Goal: Transaction & Acquisition: Purchase product/service

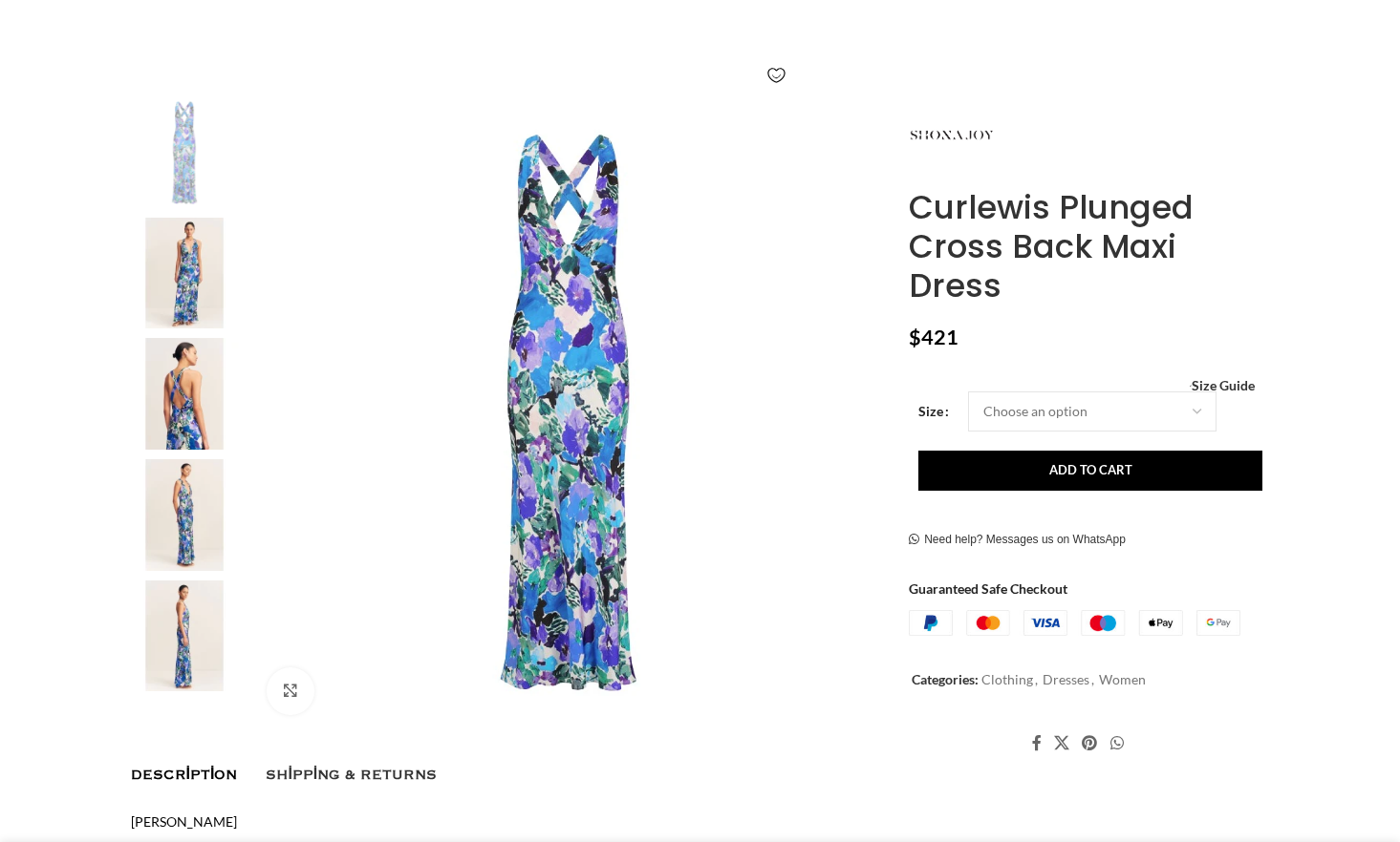
scroll to position [287, 0]
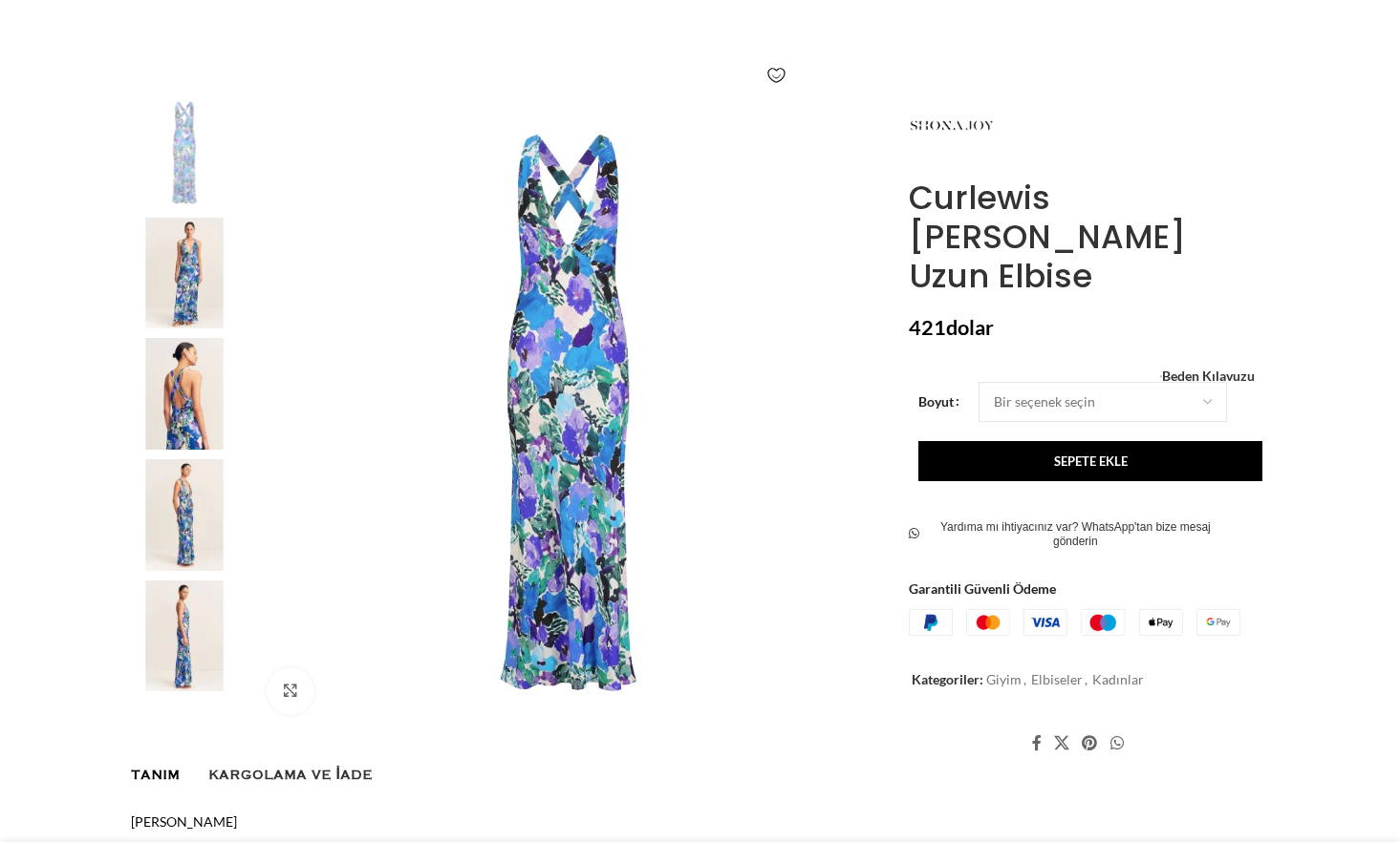
click at [182, 295] on img at bounding box center [184, 274] width 117 height 111
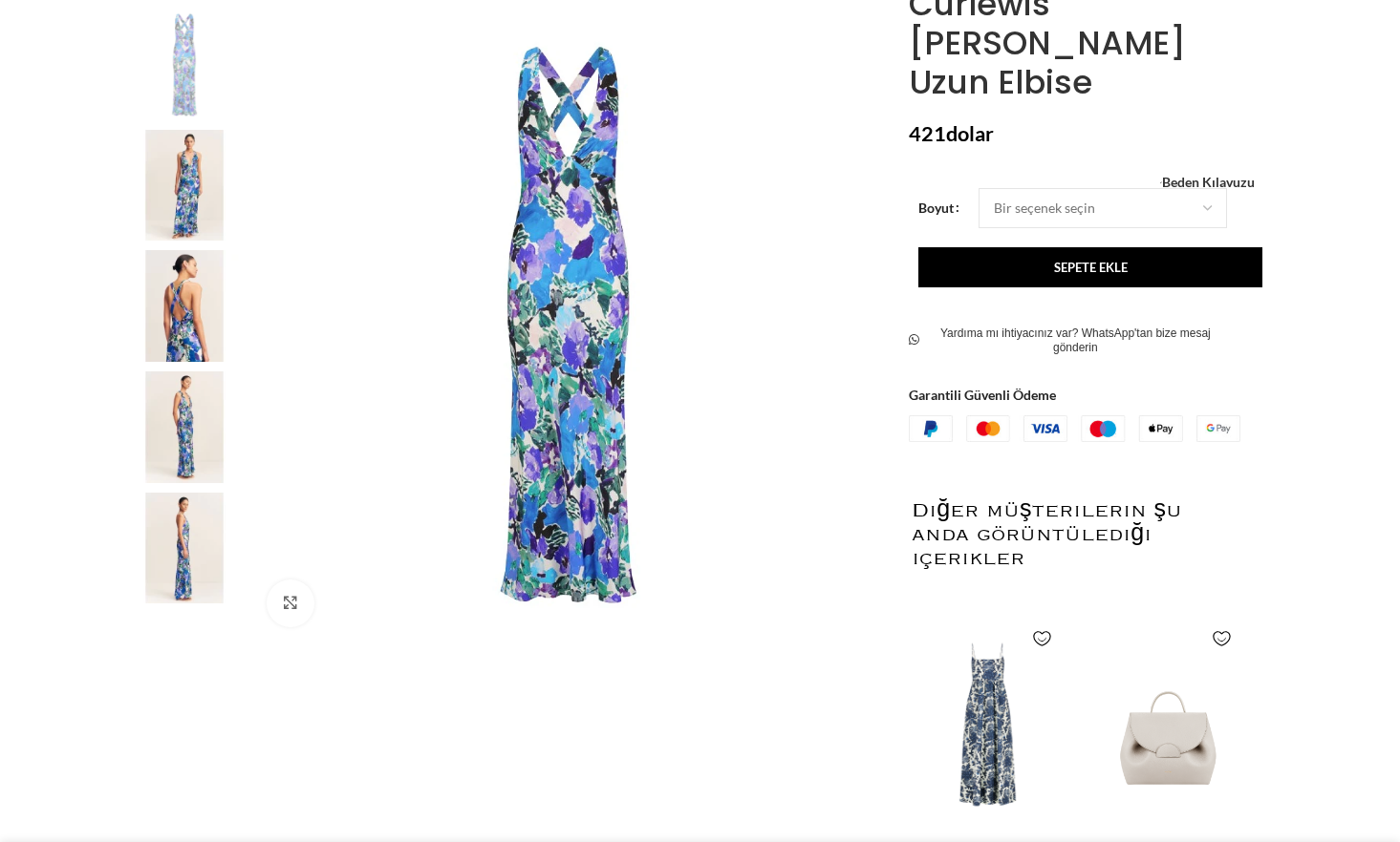
scroll to position [478, 0]
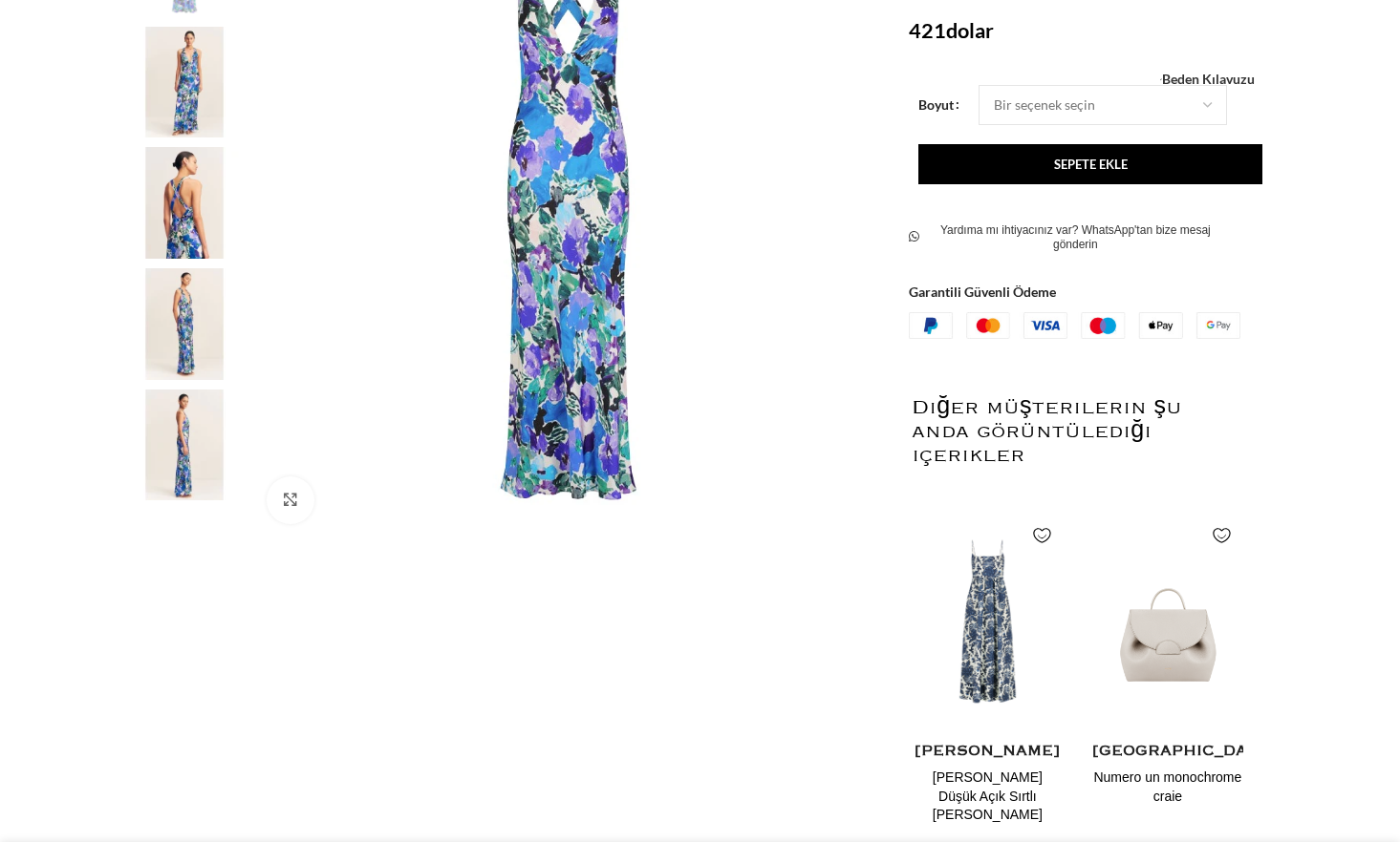
click at [193, 317] on img at bounding box center [184, 324] width 117 height 111
click at [574, 194] on img at bounding box center [569, 222] width 633 height 633
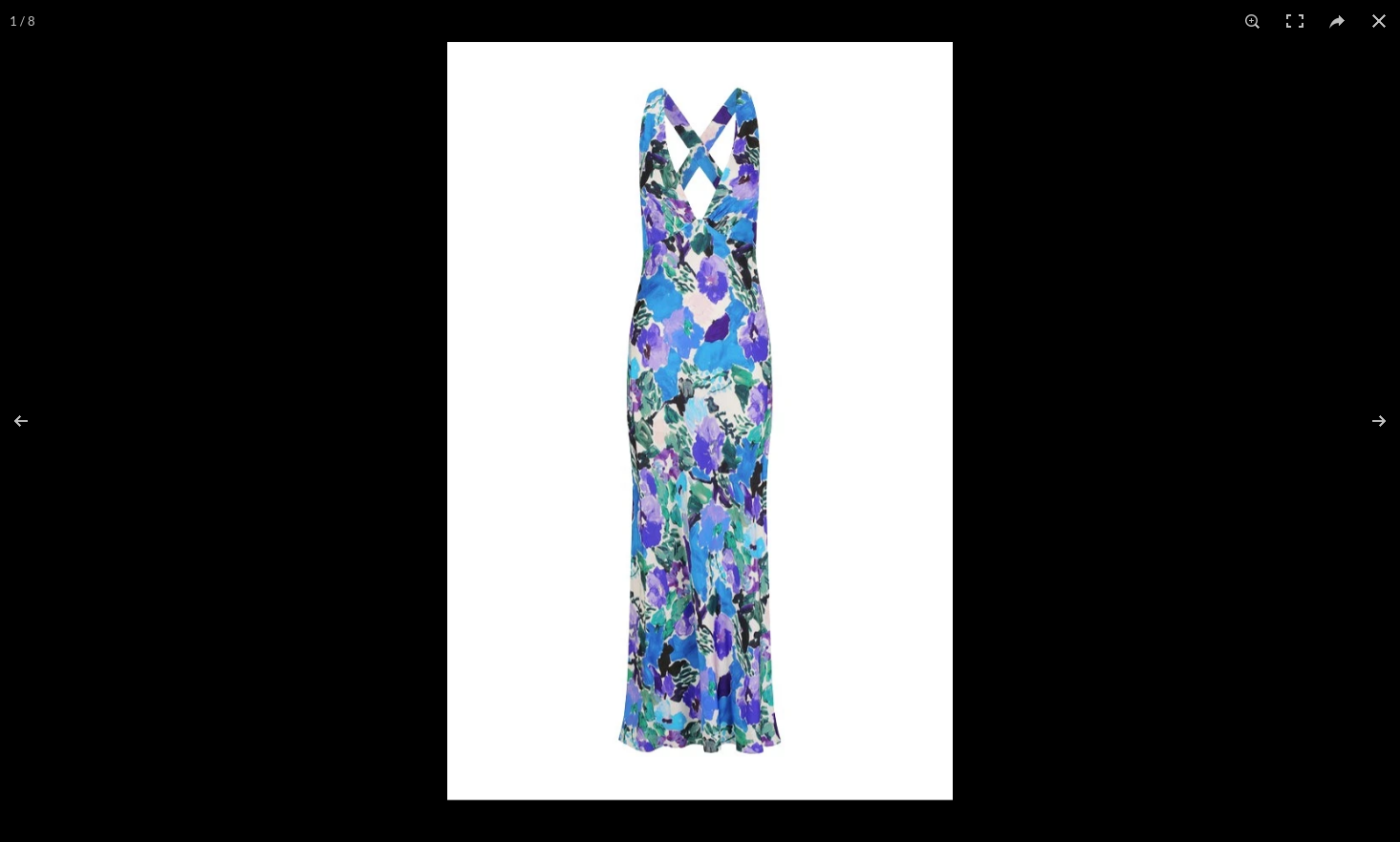
click at [700, 360] on img at bounding box center [700, 421] width 506 height 758
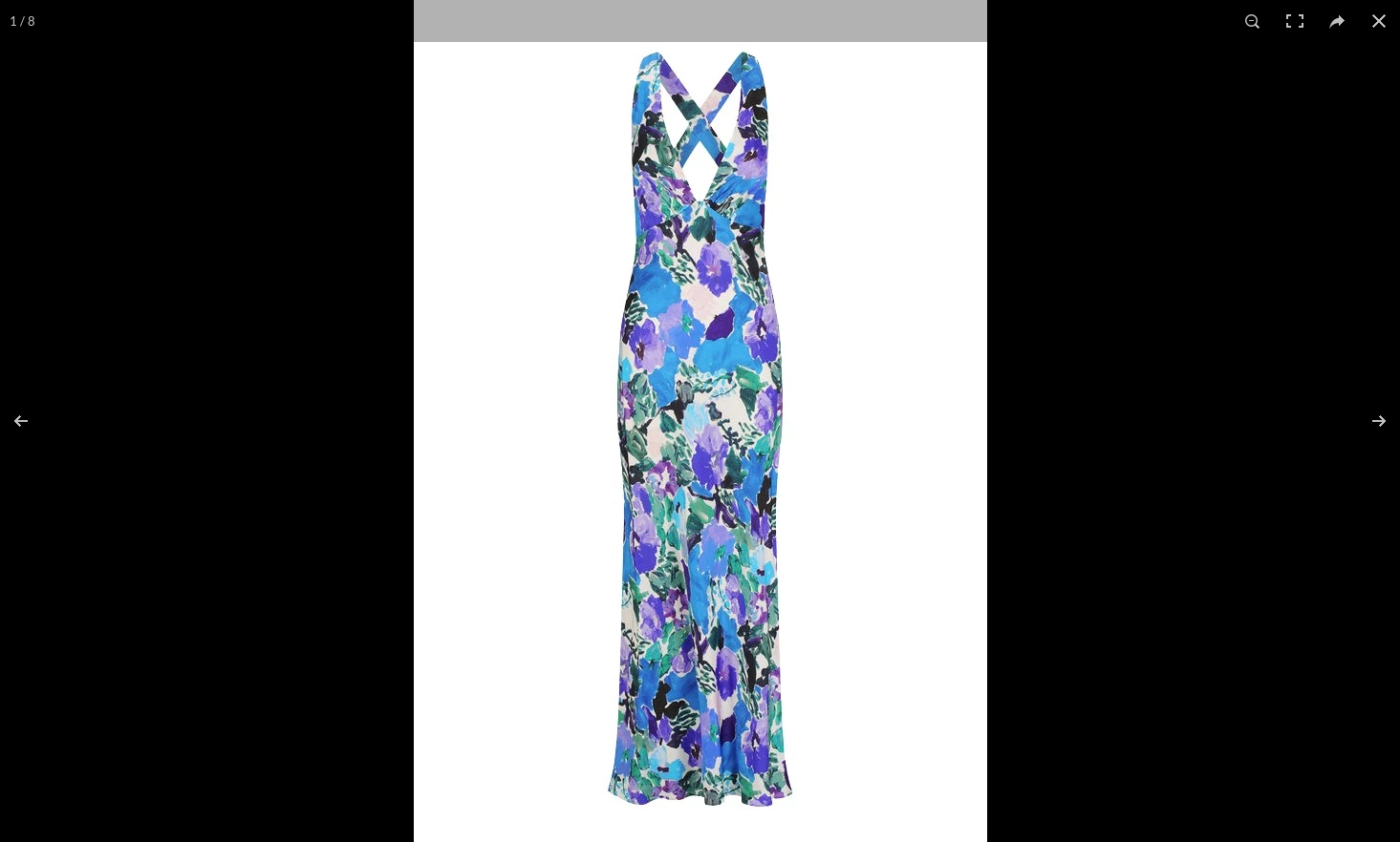
click at [700, 360] on img at bounding box center [700, 429] width 574 height 859
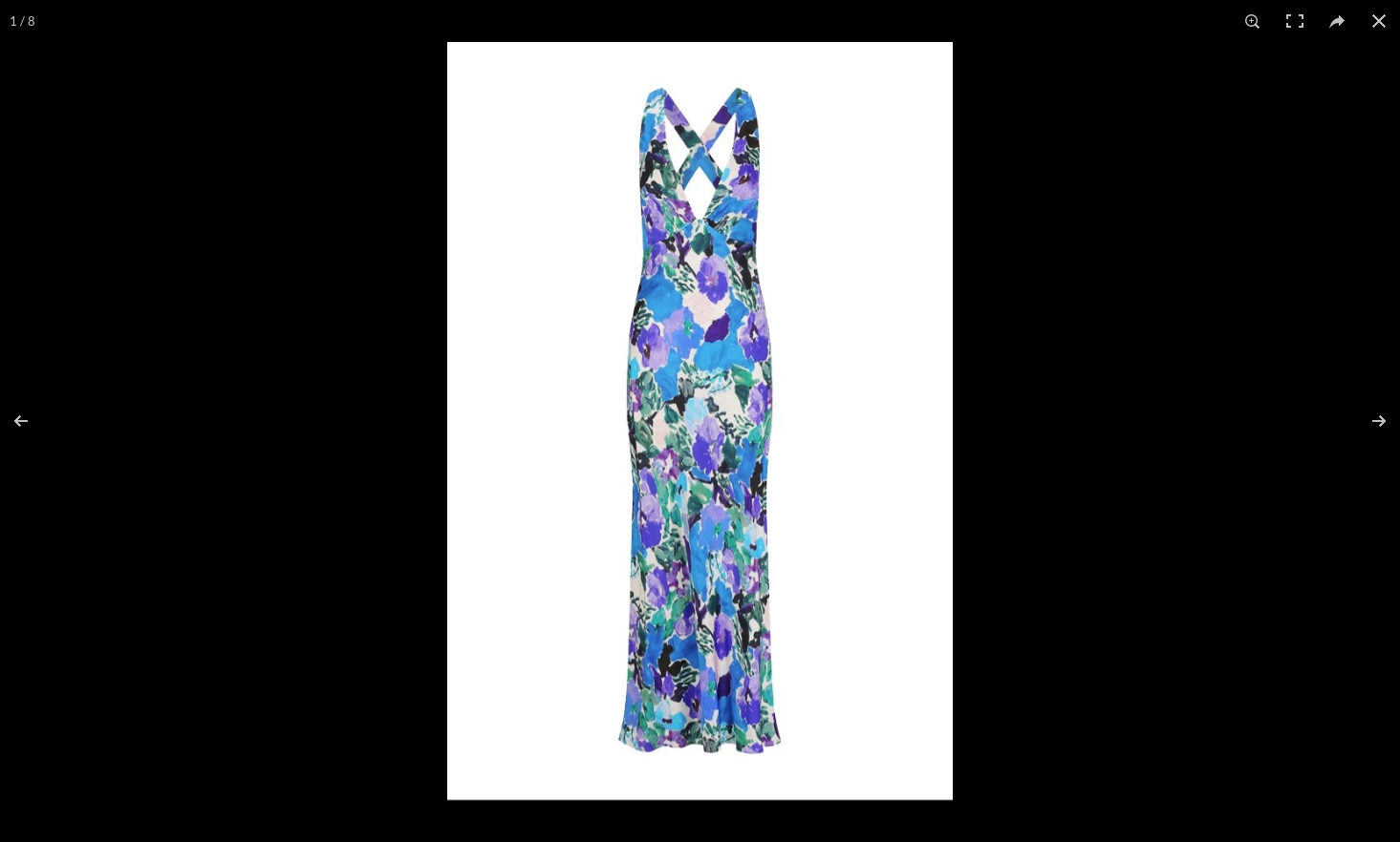
click at [700, 360] on img at bounding box center [700, 421] width 506 height 758
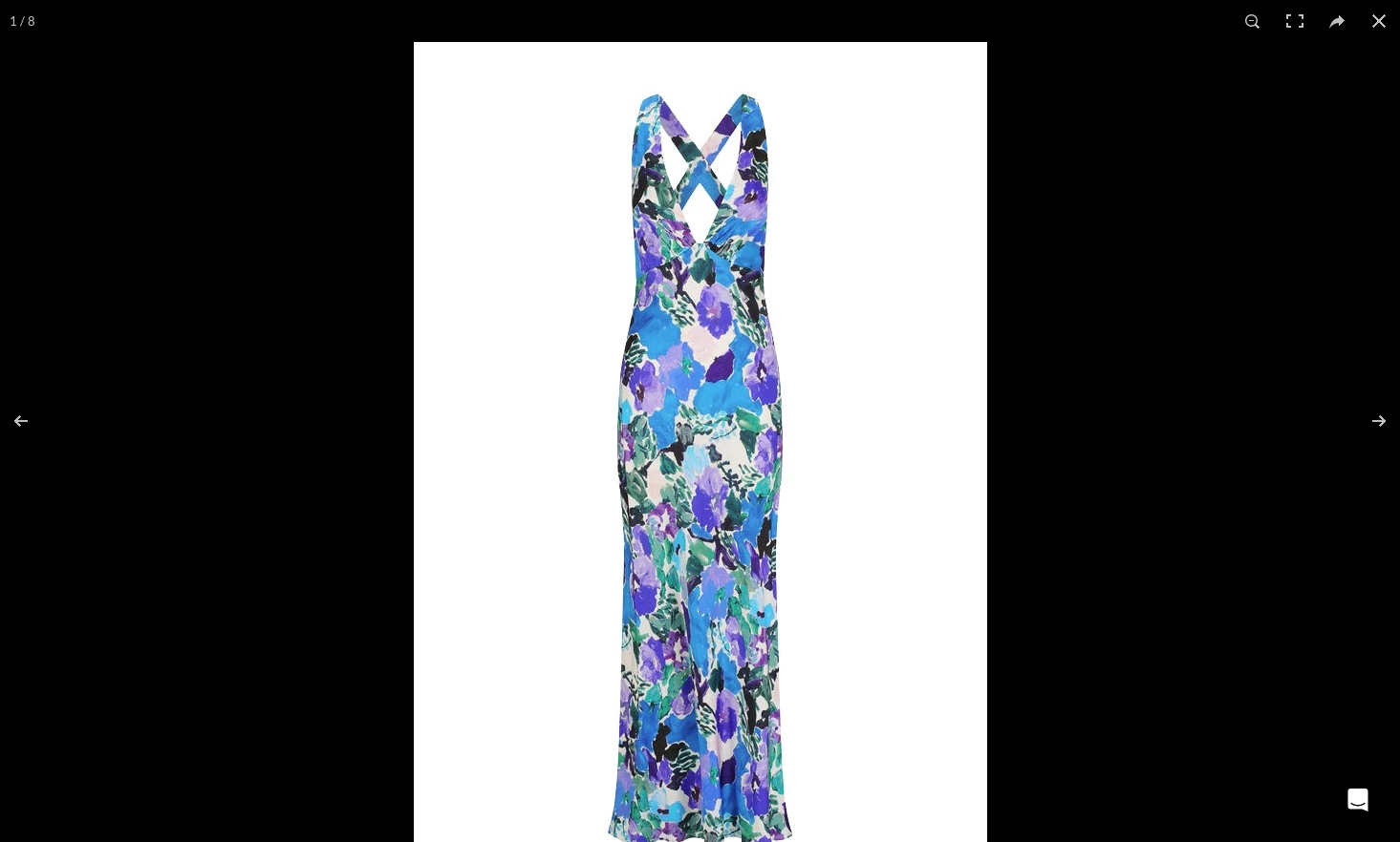
scroll to position [0, 201]
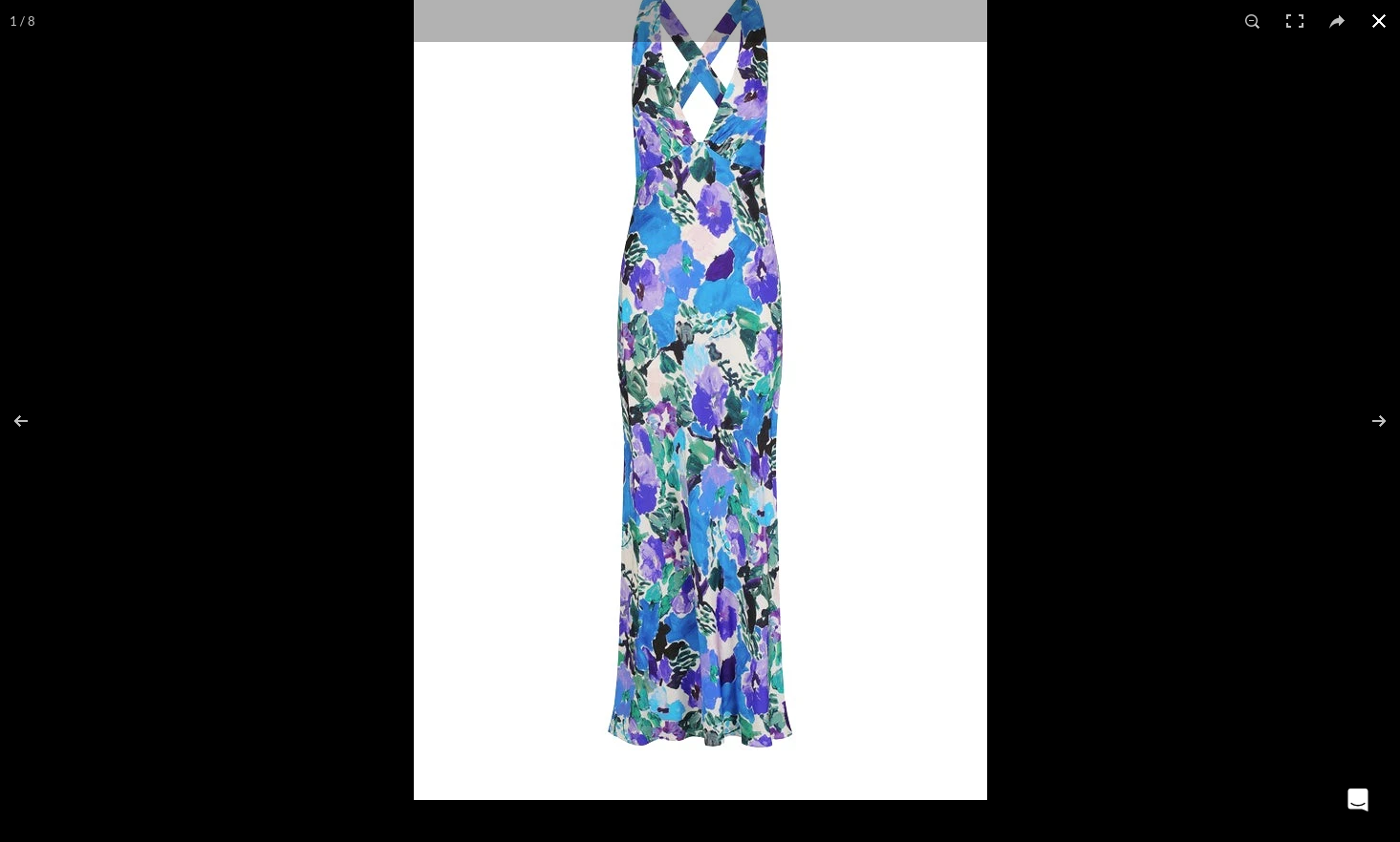
click at [1388, 12] on button at bounding box center [1378, 21] width 42 height 42
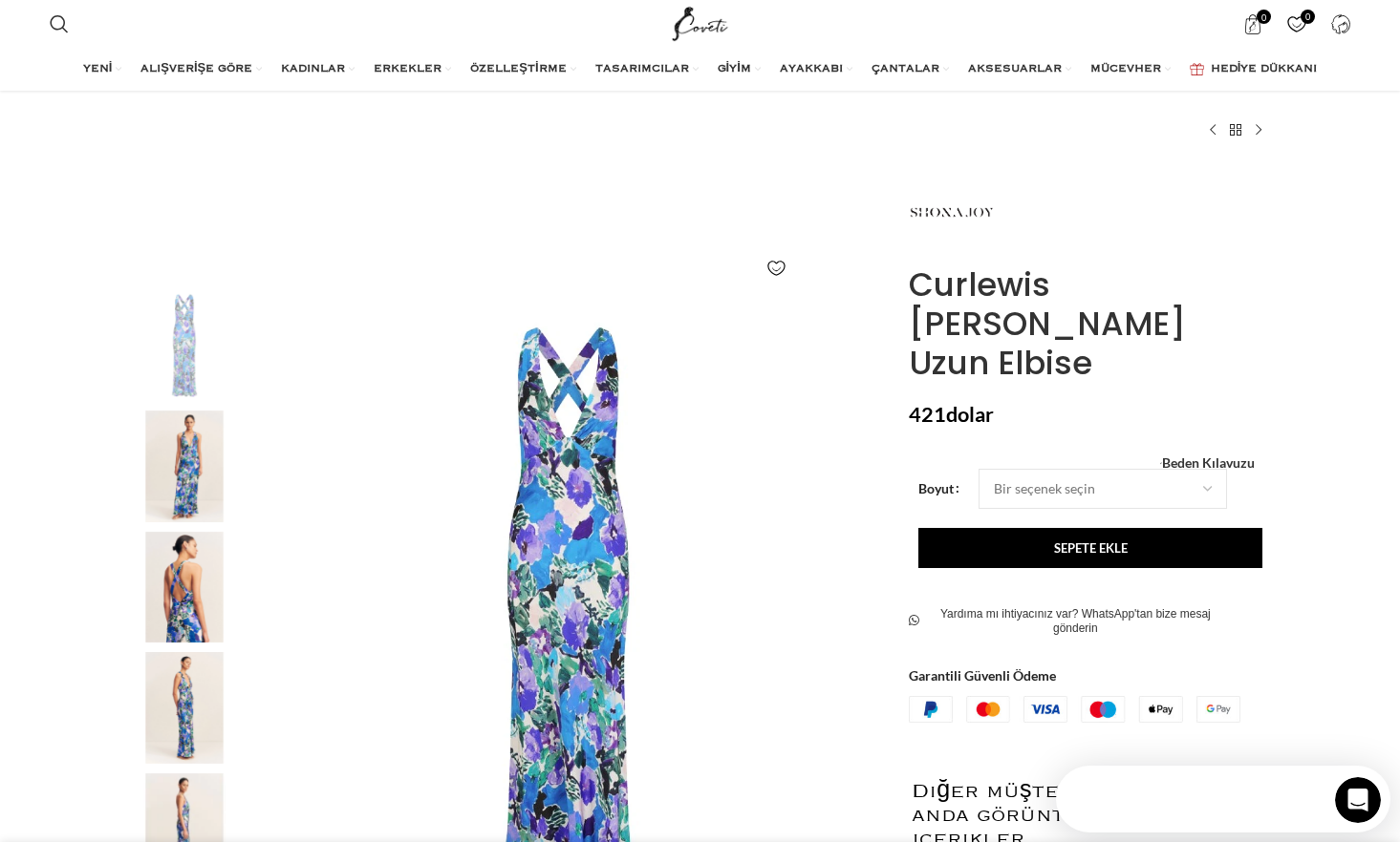
scroll to position [0, 0]
click at [203, 608] on img "3 / 8" at bounding box center [184, 587] width 117 height 111
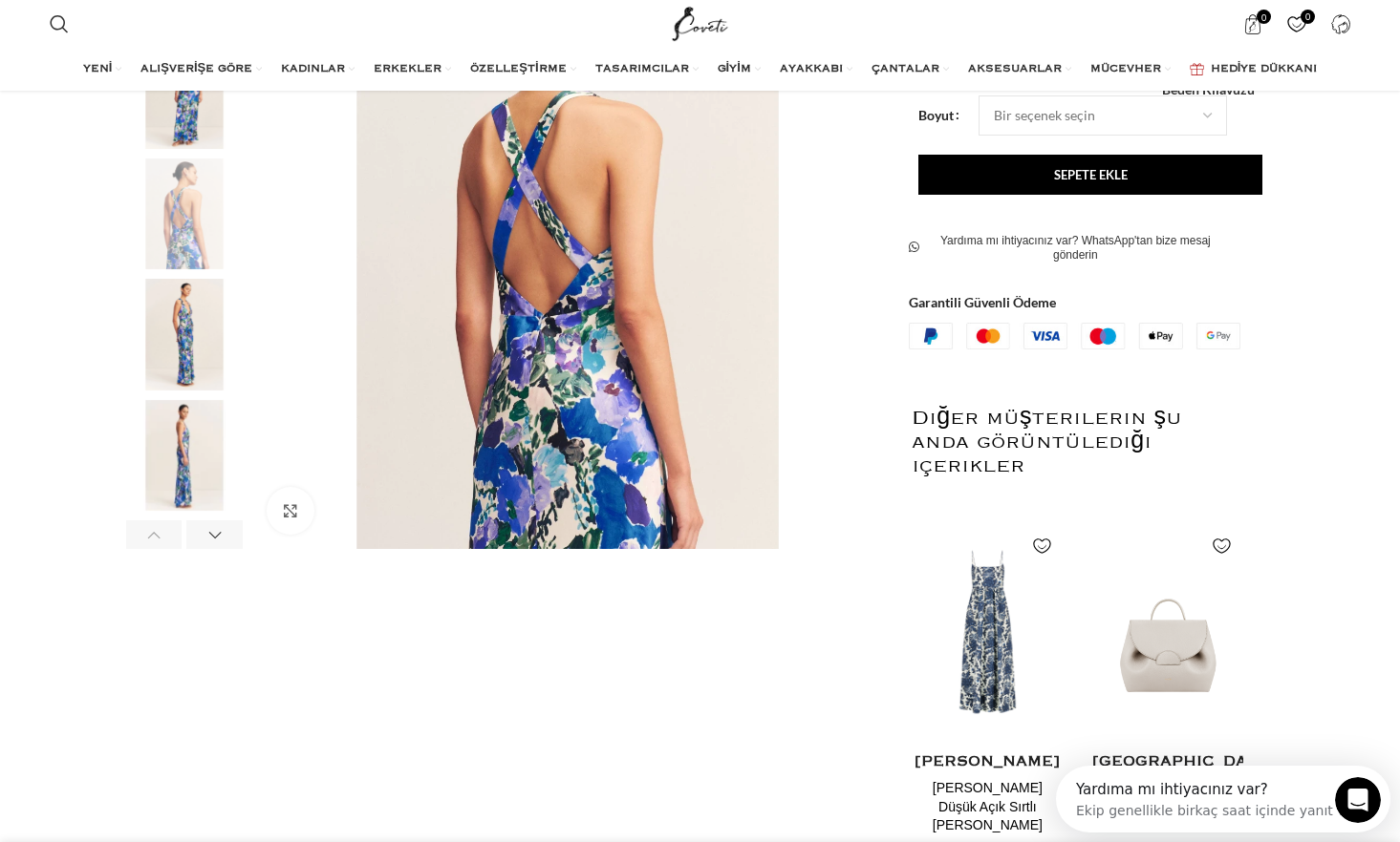
scroll to position [478, 0]
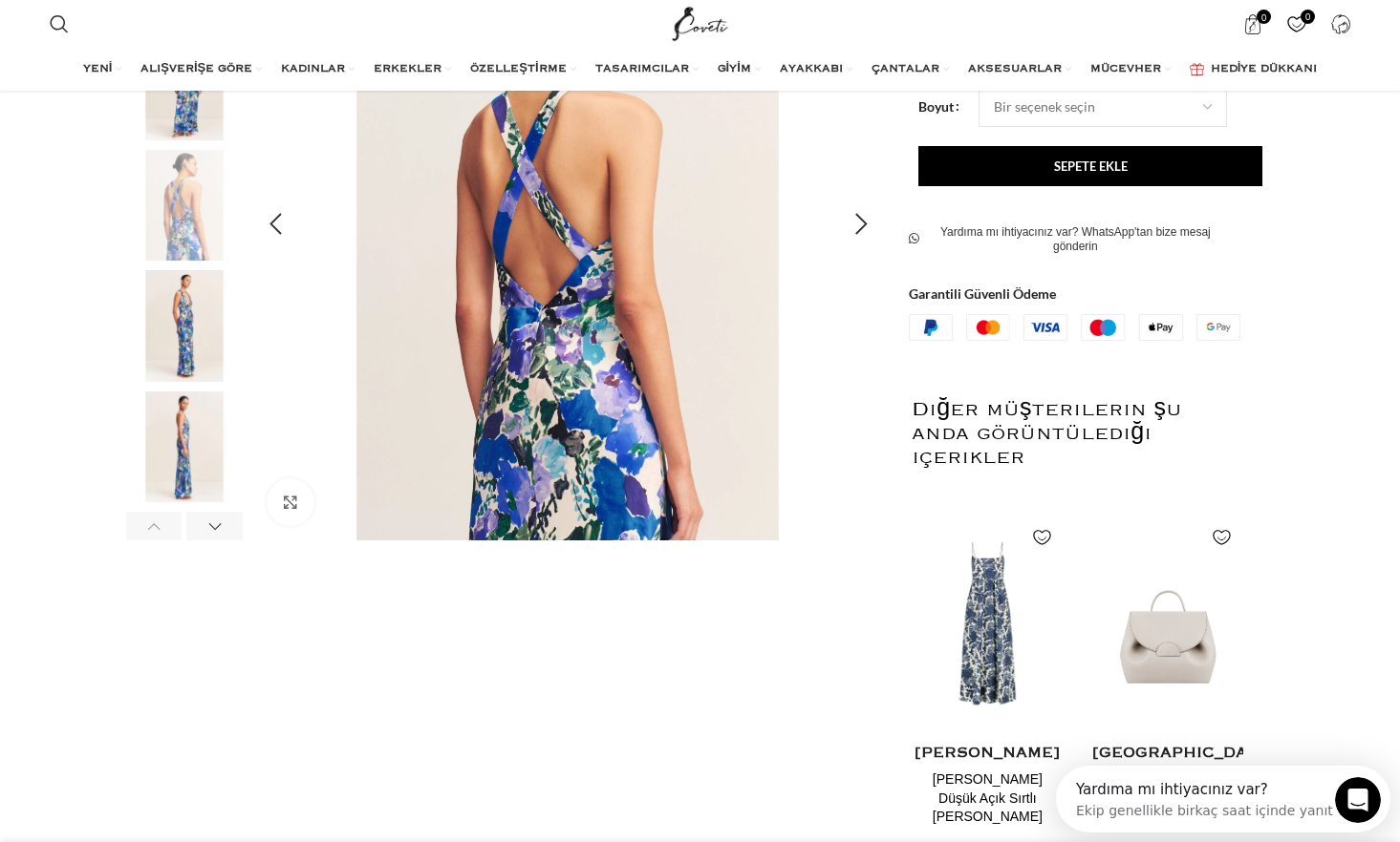
click at [578, 459] on img "3 / 8" at bounding box center [568, 224] width 633 height 633
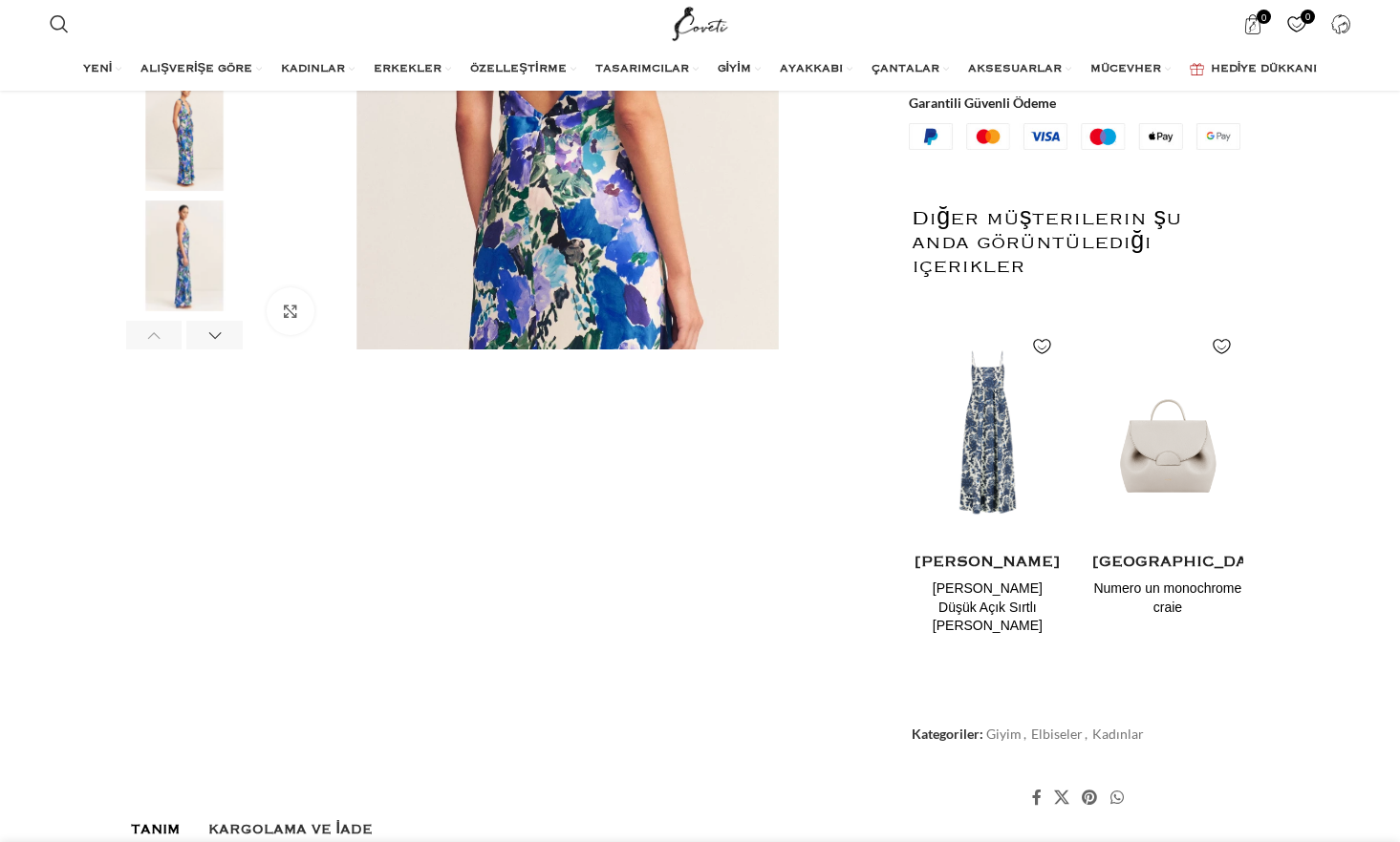
scroll to position [573, 0]
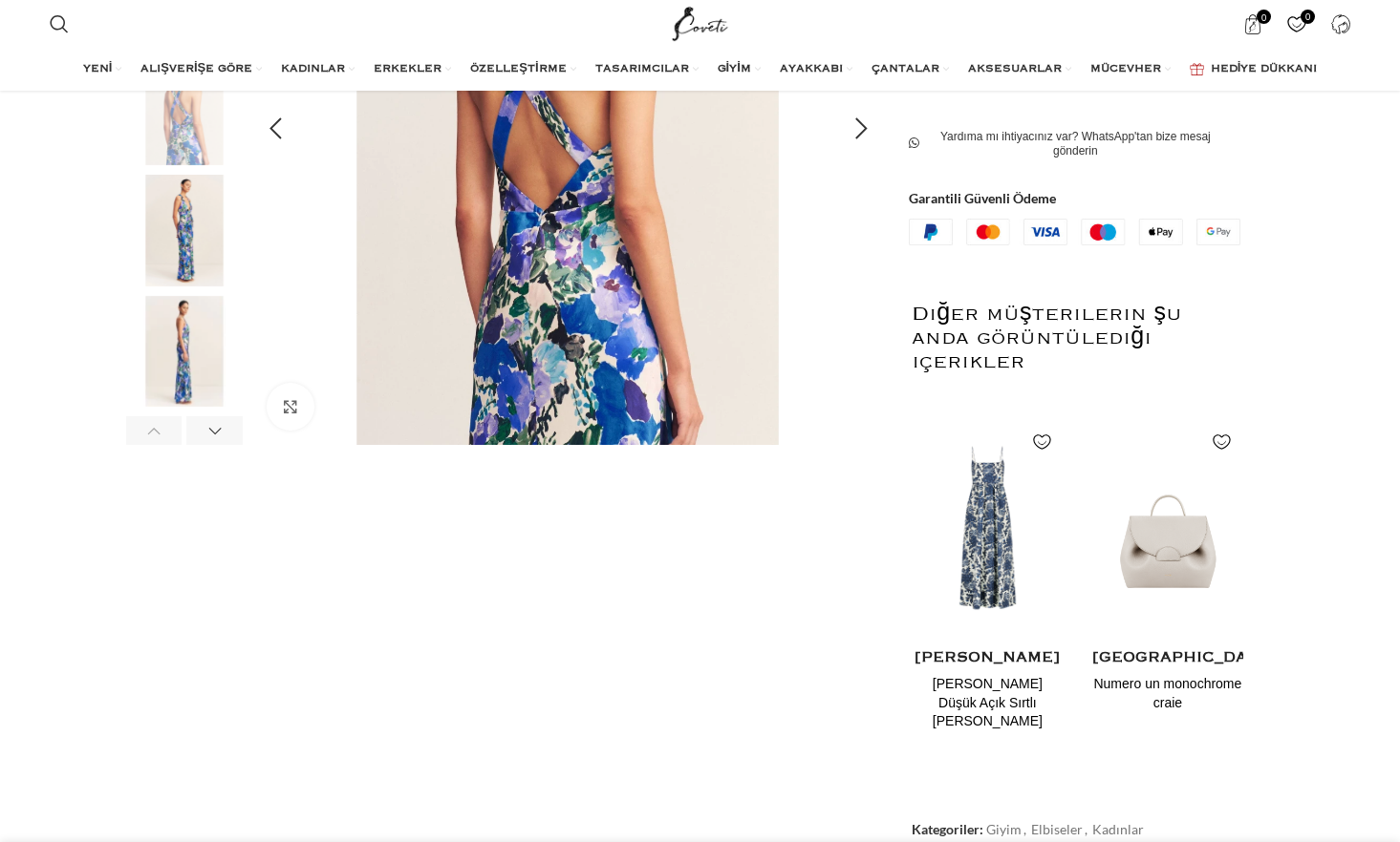
click at [556, 393] on img "3 / 8" at bounding box center [568, 128] width 633 height 633
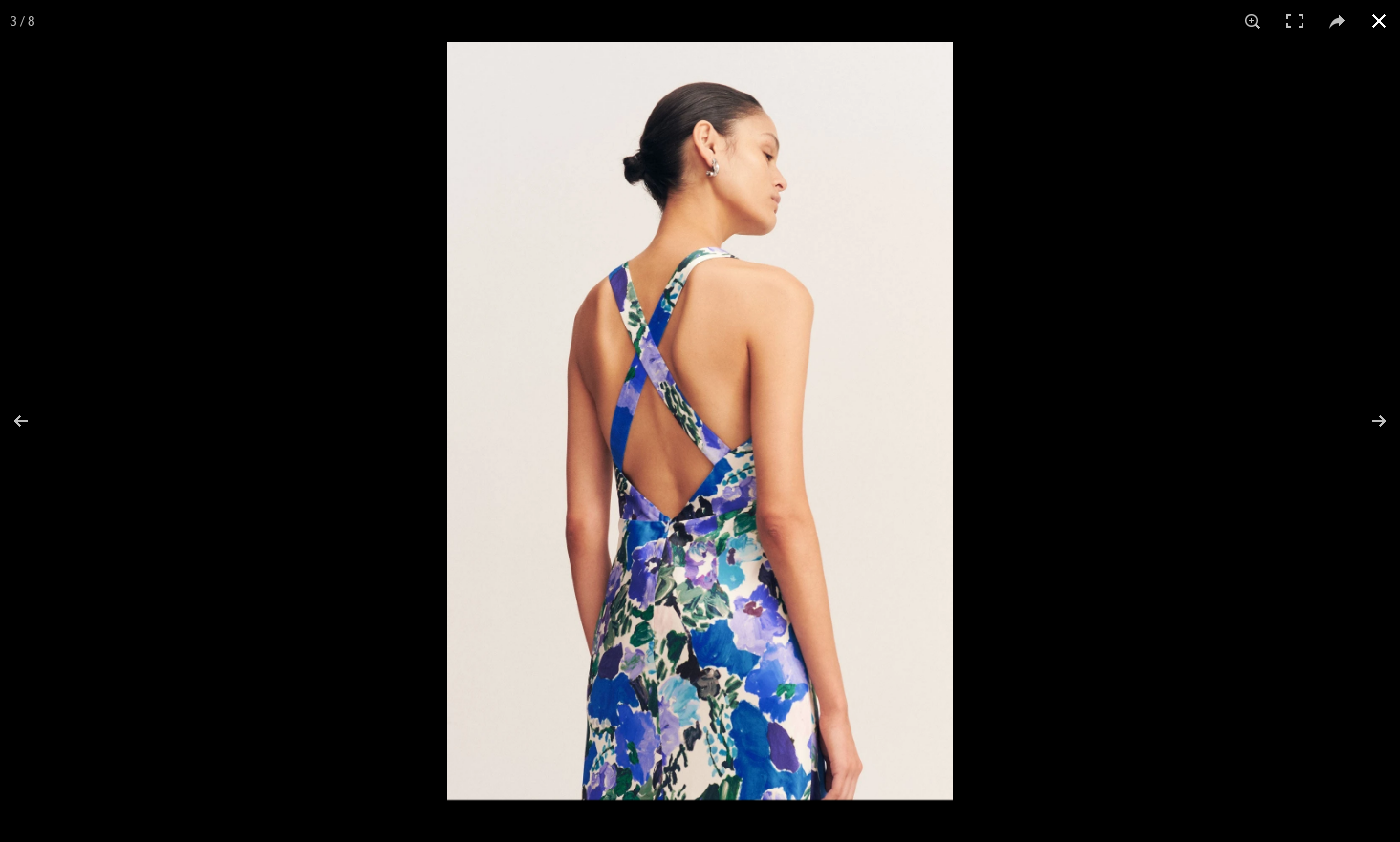
click at [1370, 15] on button at bounding box center [1378, 21] width 42 height 42
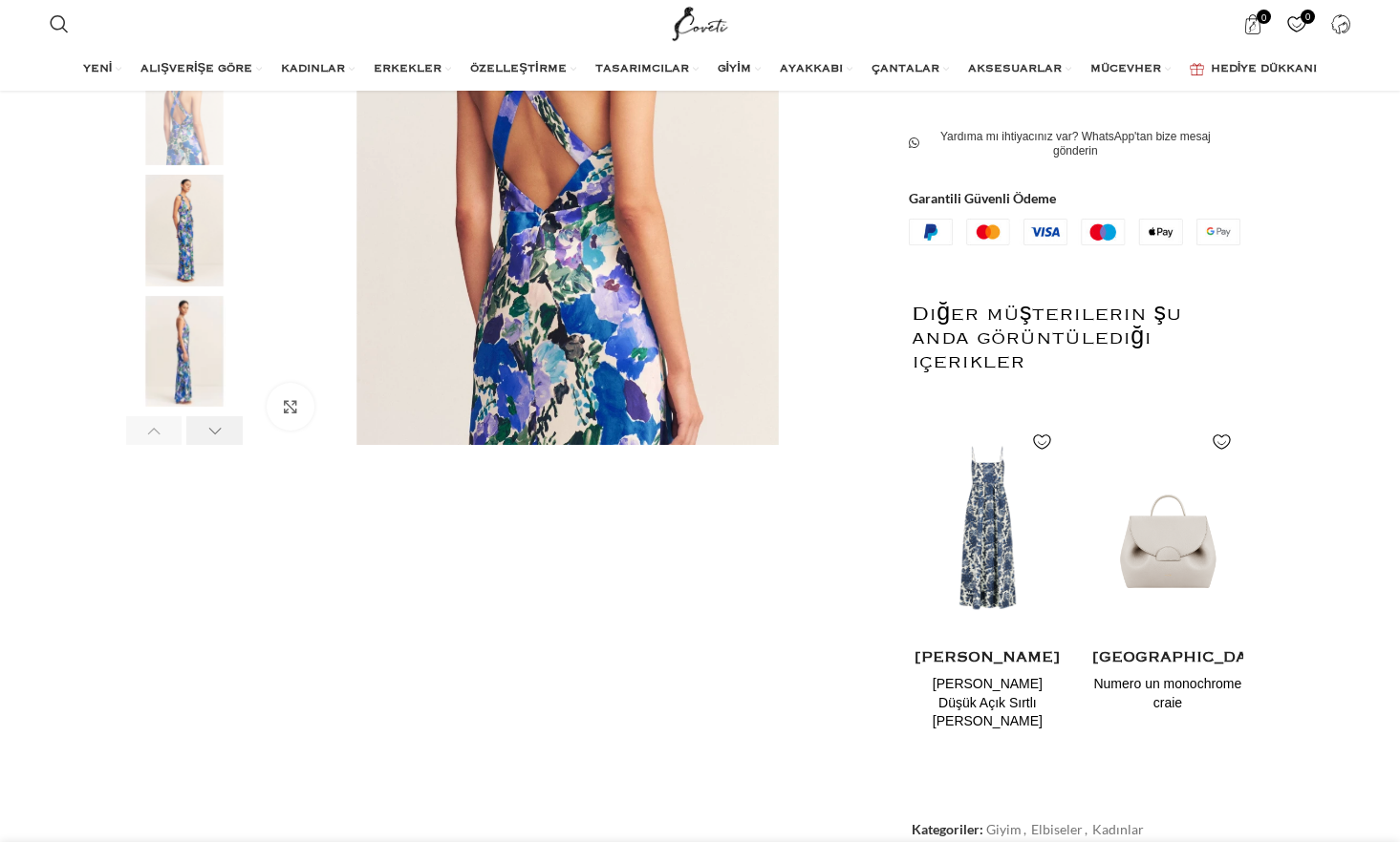
click at [214, 432] on div "Sonraki slayt" at bounding box center [214, 430] width 57 height 29
click at [213, 432] on div "Sonraki slayt" at bounding box center [214, 430] width 57 height 29
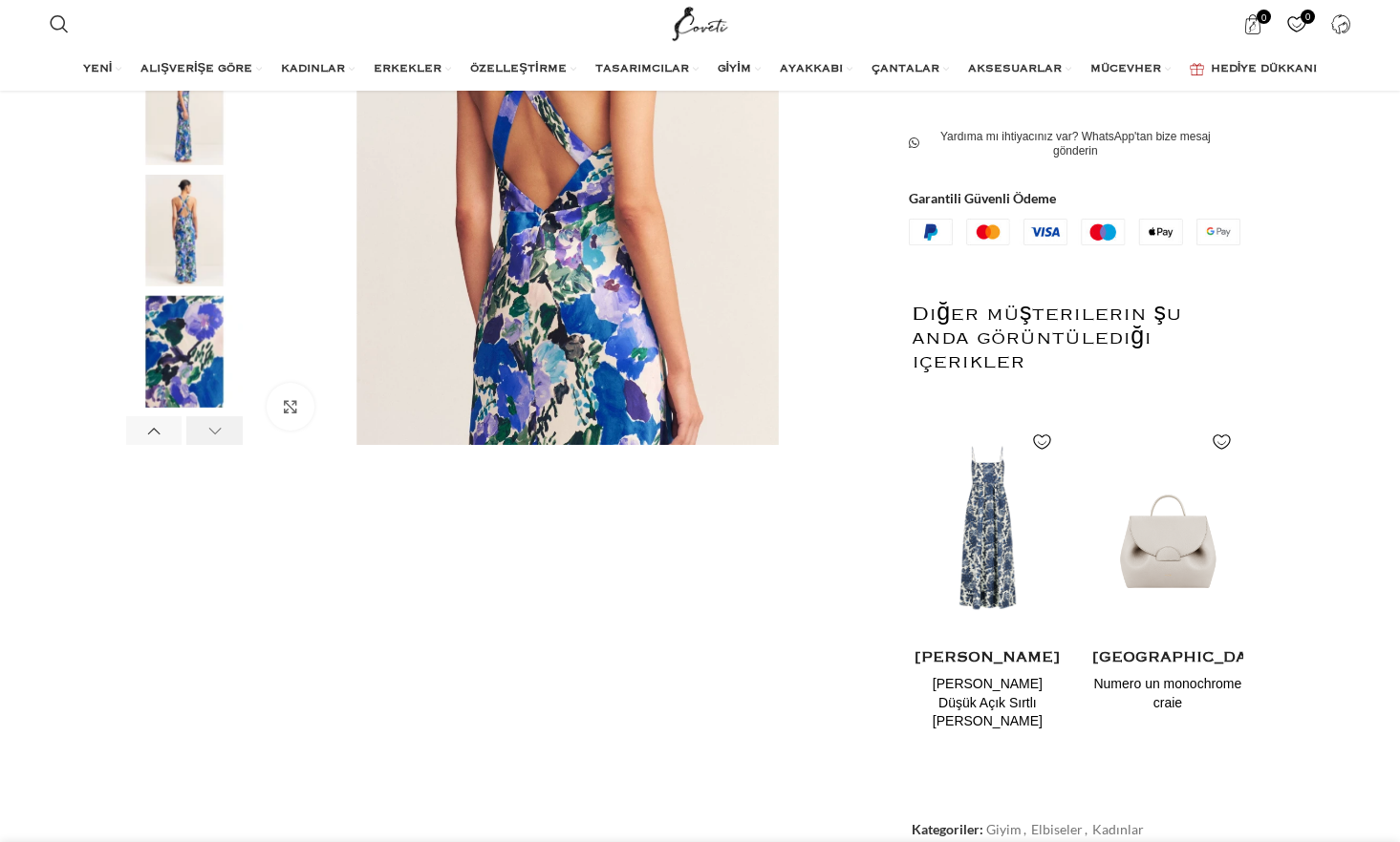
click at [213, 432] on div "Sonraki slayt" at bounding box center [214, 430] width 57 height 29
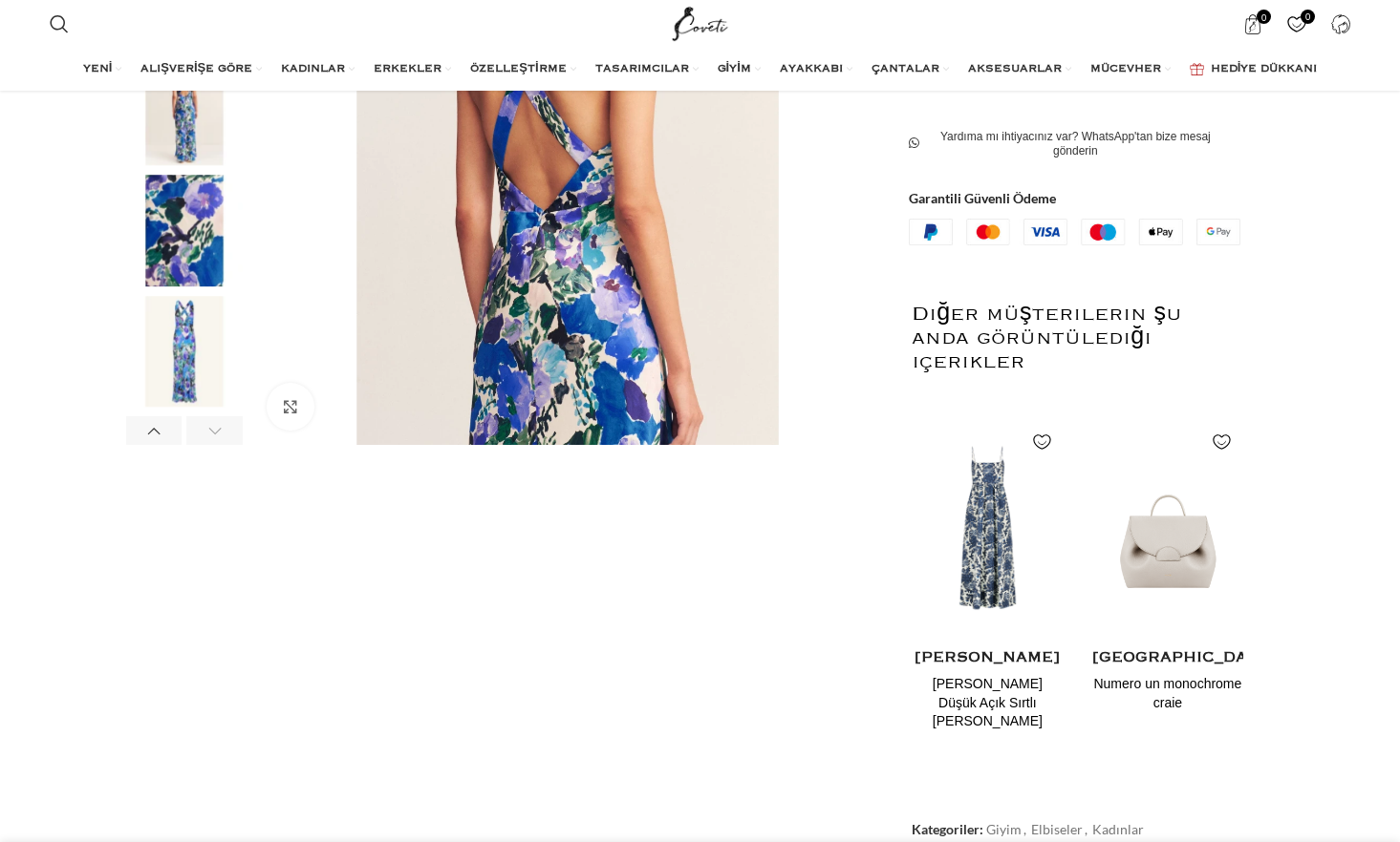
click at [213, 432] on div "Sonraki slayt" at bounding box center [214, 430] width 57 height 29
click at [198, 265] on img "7 / 8" at bounding box center [184, 231] width 117 height 111
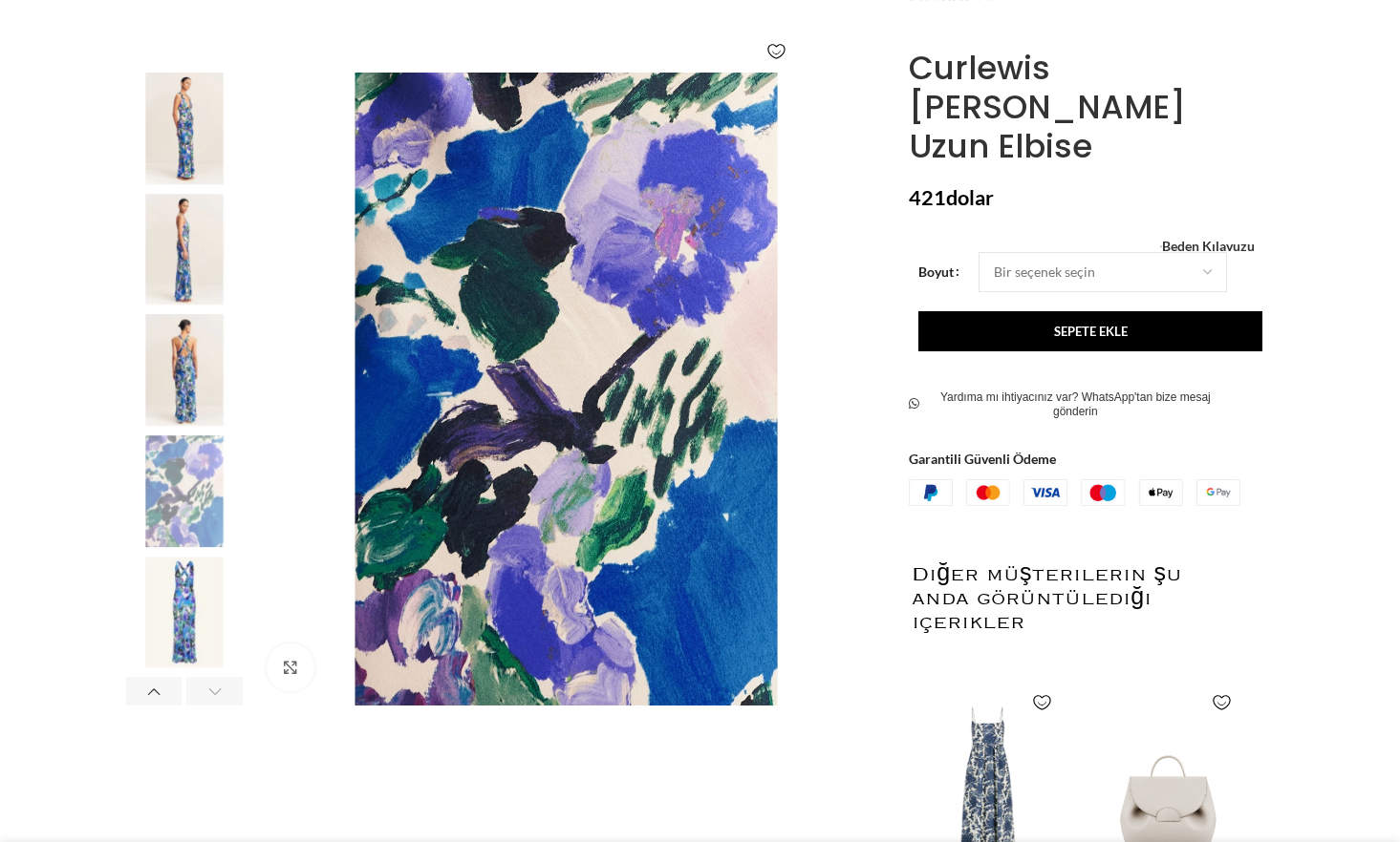
scroll to position [0, 0]
